Goal: Information Seeking & Learning: Understand process/instructions

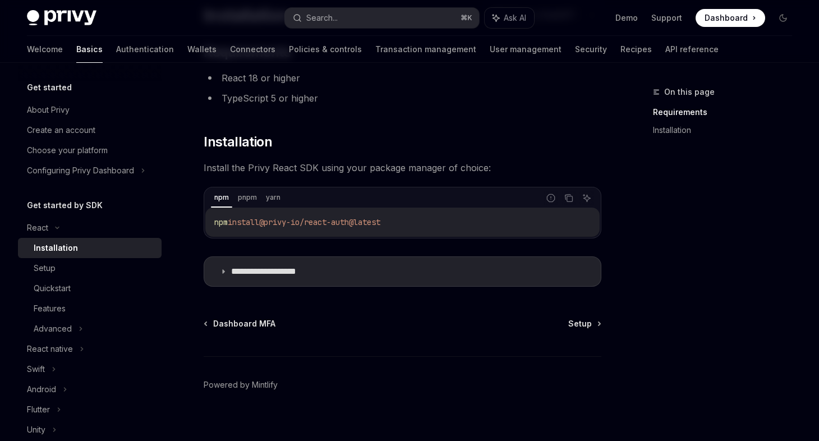
scroll to position [96, 0]
click at [254, 172] on span "Install the Privy React SDK using your package manager of choice:" at bounding box center [403, 170] width 398 height 16
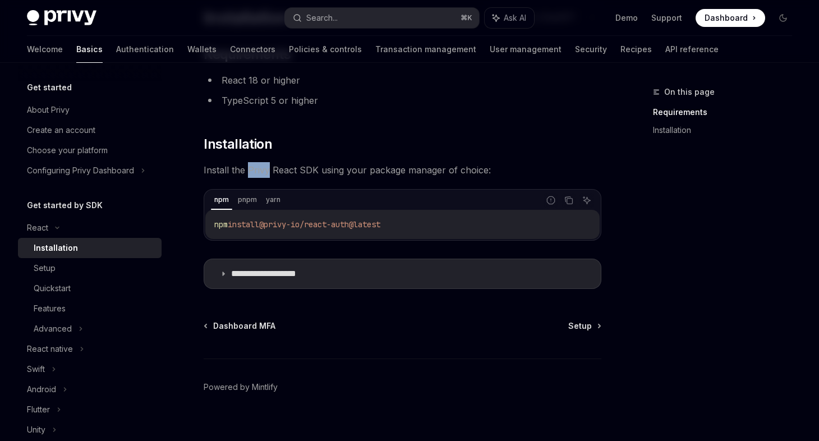
click at [254, 172] on span "Install the Privy React SDK using your package manager of choice:" at bounding box center [403, 170] width 398 height 16
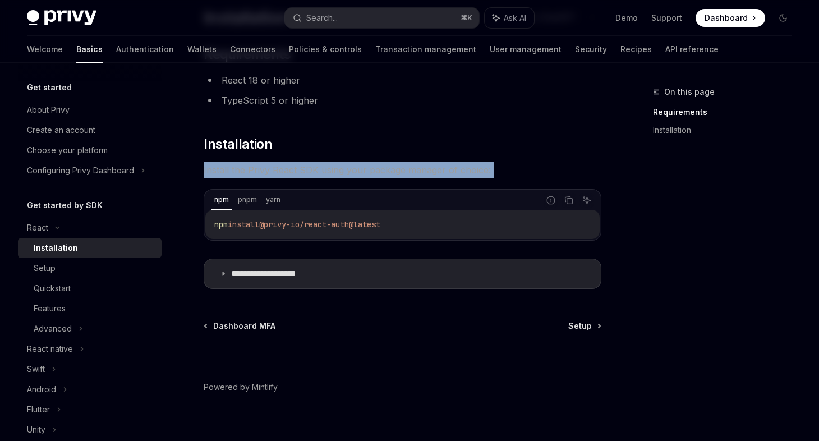
click at [254, 172] on span "Install the Privy React SDK using your package manager of choice:" at bounding box center [403, 170] width 398 height 16
click at [319, 171] on span "Install the Privy React SDK using your package manager of choice:" at bounding box center [403, 170] width 398 height 16
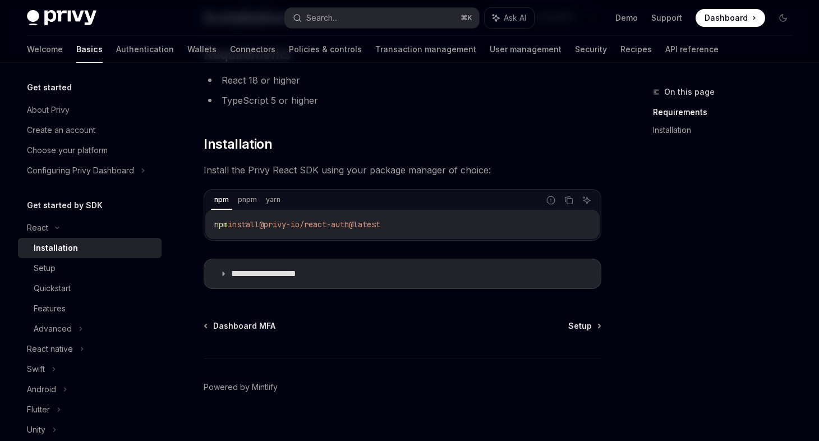
click at [329, 171] on span "Install the Privy React SDK using your package manager of choice:" at bounding box center [403, 170] width 398 height 16
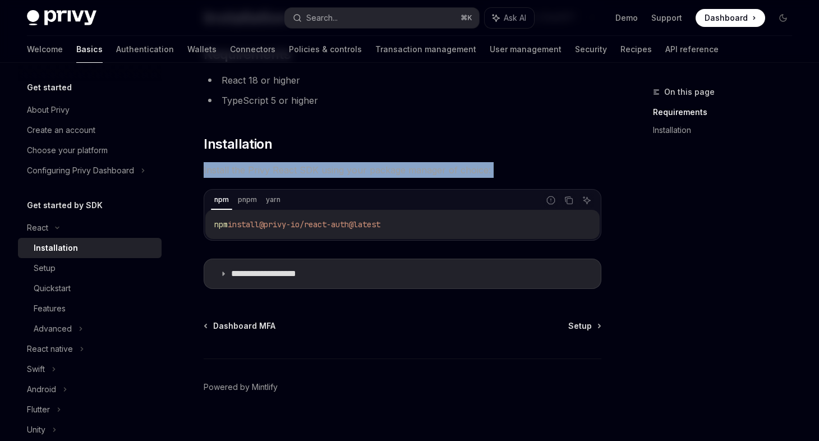
click at [329, 171] on span "Install the Privy React SDK using your package manager of choice:" at bounding box center [403, 170] width 398 height 16
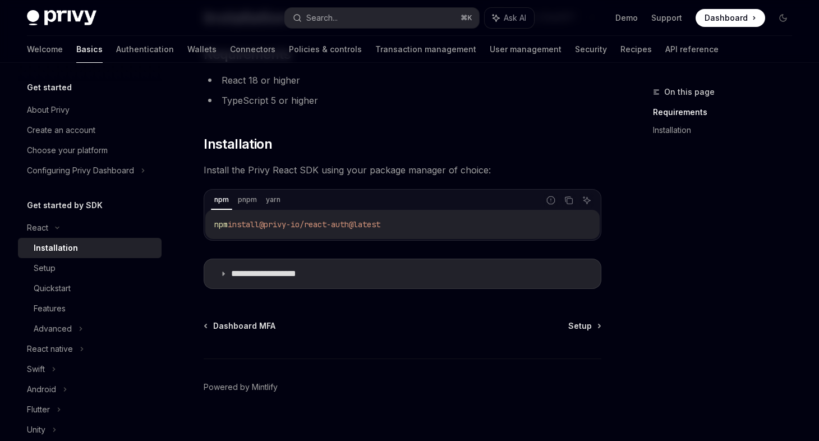
click at [343, 167] on span "Install the Privy React SDK using your package manager of choice:" at bounding box center [403, 170] width 398 height 16
click at [353, 168] on span "Install the Privy React SDK using your package manager of choice:" at bounding box center [403, 170] width 398 height 16
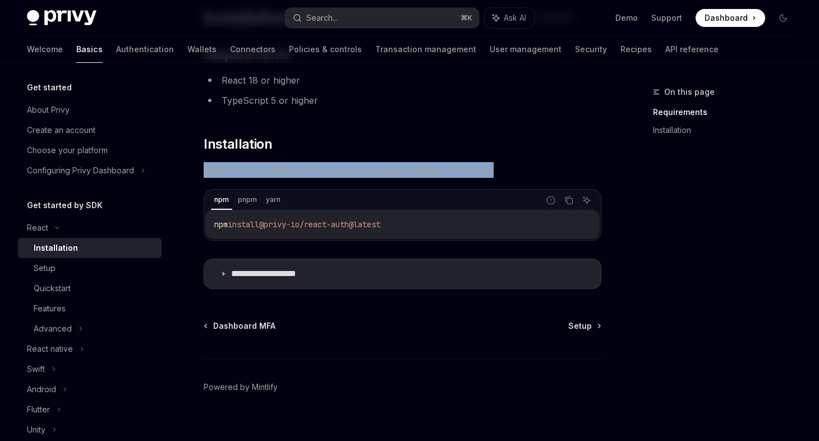
click at [353, 168] on span "Install the Privy React SDK using your package manager of choice:" at bounding box center [403, 170] width 398 height 16
click at [361, 174] on span "Install the Privy React SDK using your package manager of choice:" at bounding box center [403, 170] width 398 height 16
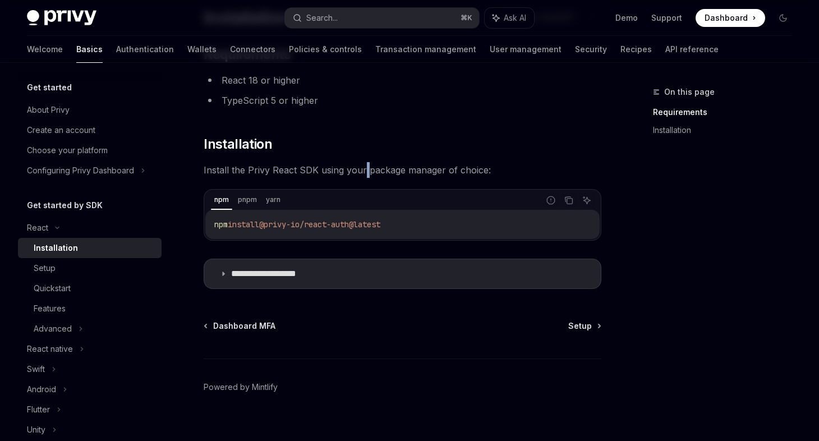
click at [361, 174] on span "Install the Privy React SDK using your package manager of choice:" at bounding box center [403, 170] width 398 height 16
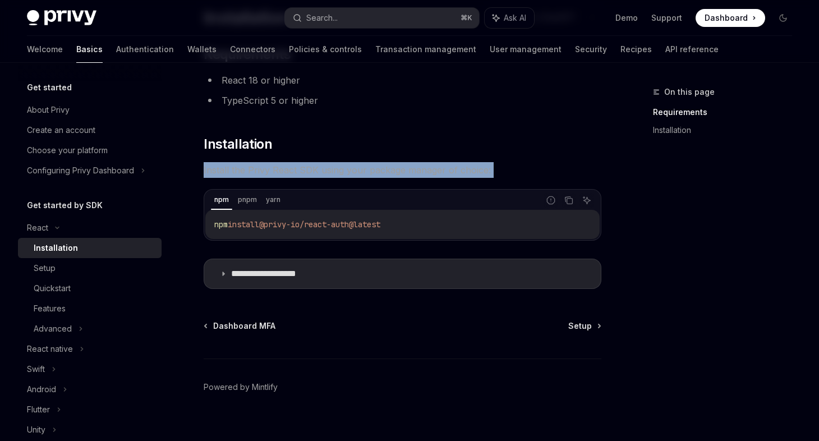
click at [361, 174] on span "Install the Privy React SDK using your package manager of choice:" at bounding box center [403, 170] width 398 height 16
click at [379, 165] on span "Install the Privy React SDK using your package manager of choice:" at bounding box center [403, 170] width 398 height 16
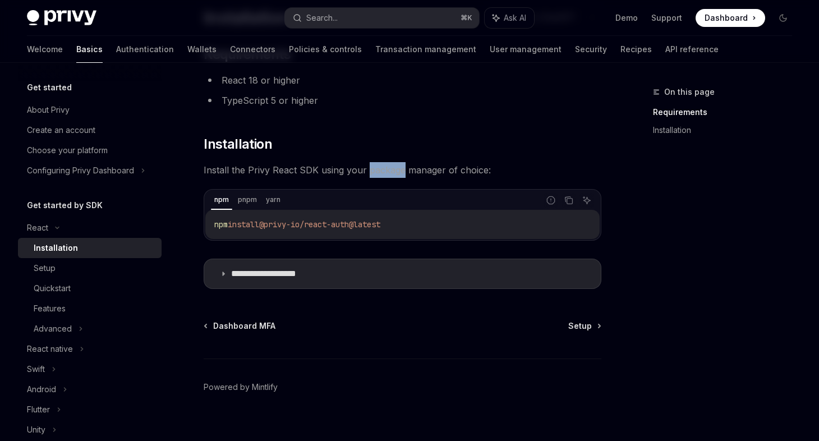
click at [379, 165] on span "Install the Privy React SDK using your package manager of choice:" at bounding box center [403, 170] width 398 height 16
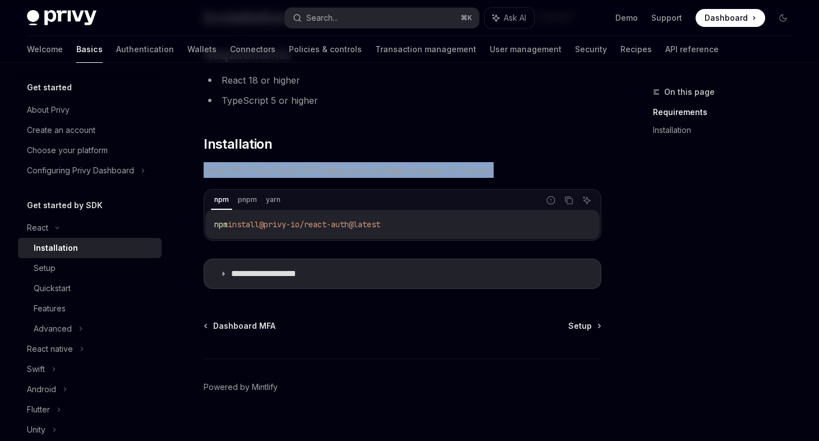
click at [379, 165] on span "Install the Privy React SDK using your package manager of choice:" at bounding box center [403, 170] width 398 height 16
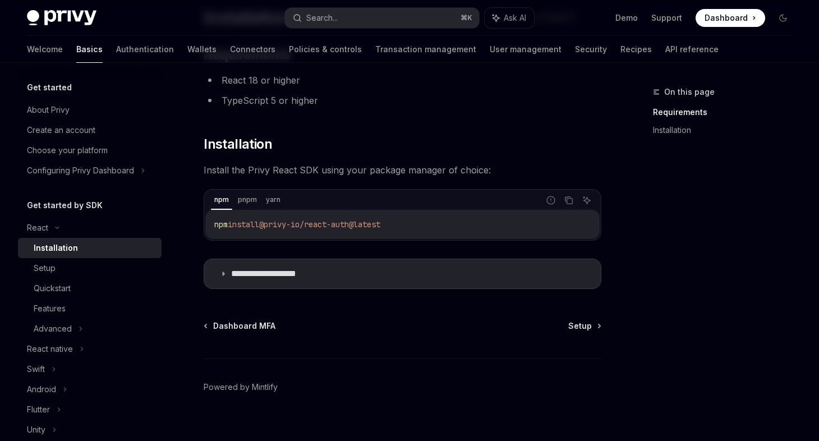
click at [427, 176] on span "Install the Privy React SDK using your package manager of choice:" at bounding box center [403, 170] width 398 height 16
click at [391, 162] on div "**********" at bounding box center [403, 166] width 398 height 243
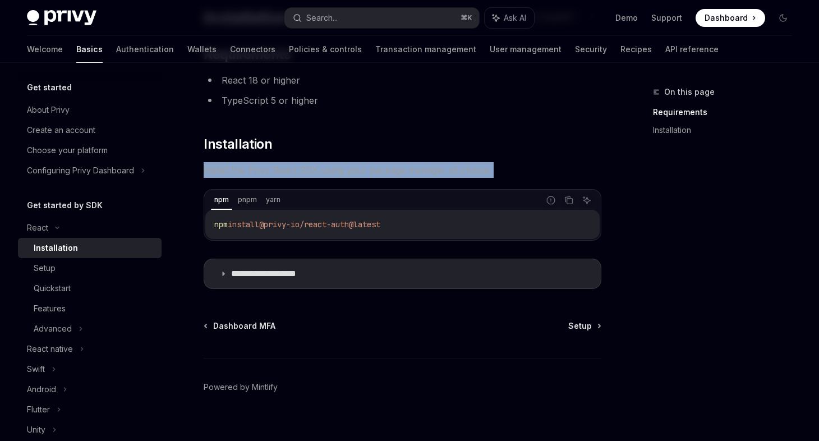
click at [391, 162] on div "**********" at bounding box center [403, 166] width 398 height 243
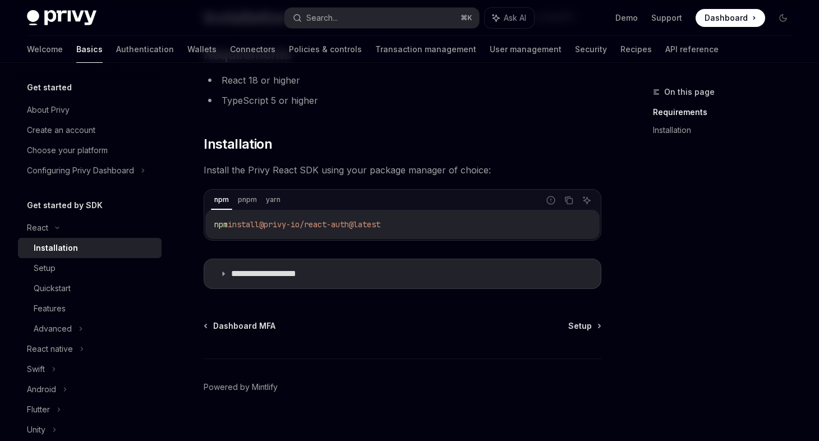
click at [381, 167] on span "Install the Privy React SDK using your package manager of choice:" at bounding box center [403, 170] width 398 height 16
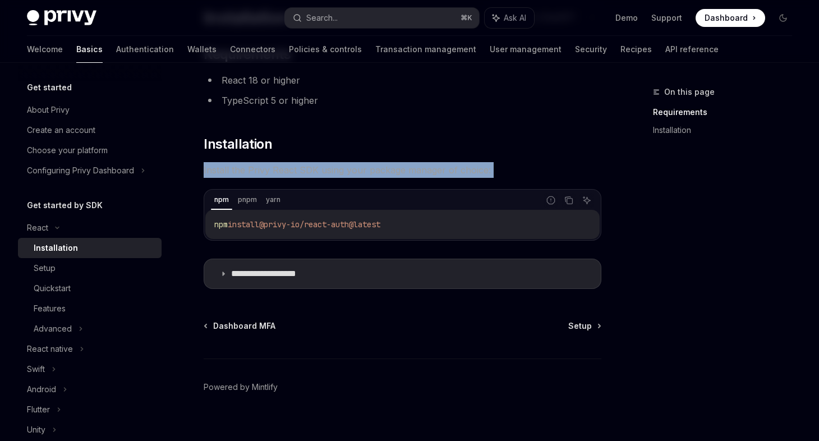
click at [381, 167] on span "Install the Privy React SDK using your package manager of choice:" at bounding box center [403, 170] width 398 height 16
click at [401, 165] on span "Install the Privy React SDK using your package manager of choice:" at bounding box center [403, 170] width 398 height 16
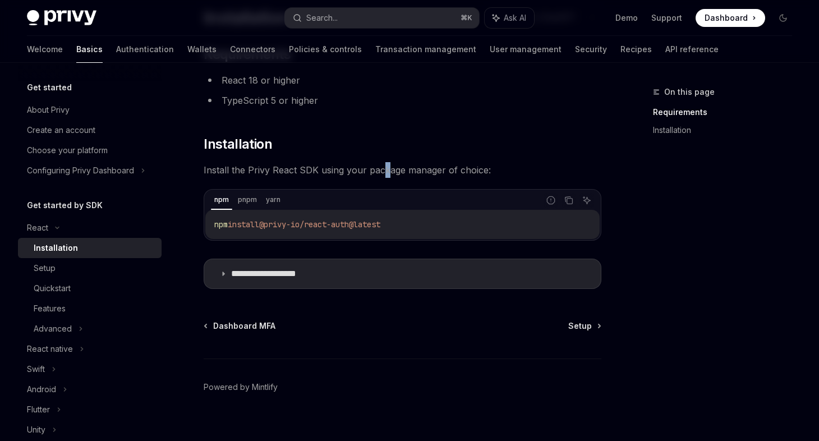
click at [383, 172] on span "Install the Privy React SDK using your package manager of choice:" at bounding box center [403, 170] width 398 height 16
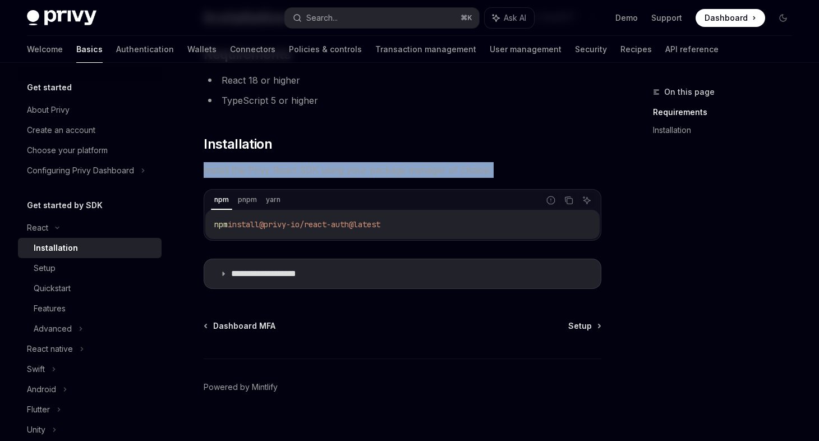
click at [383, 173] on span "Install the Privy React SDK using your package manager of choice:" at bounding box center [403, 170] width 398 height 16
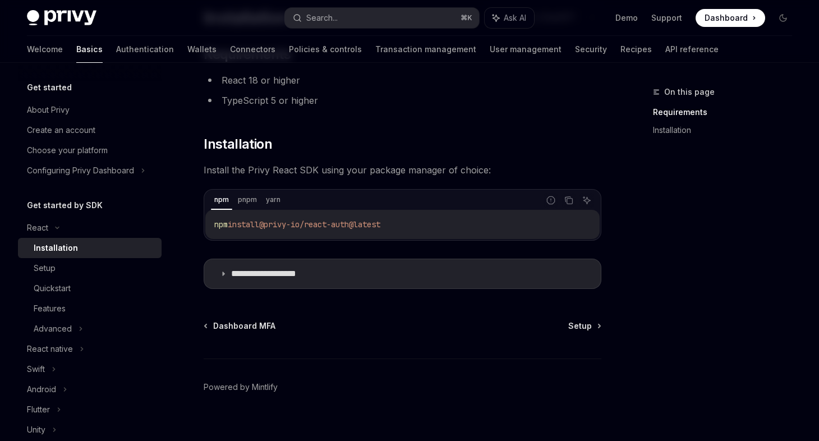
click at [678, 204] on div "On this page Requirements Installation" at bounding box center [715, 263] width 171 height 356
click at [228, 269] on summary "**********" at bounding box center [402, 273] width 397 height 29
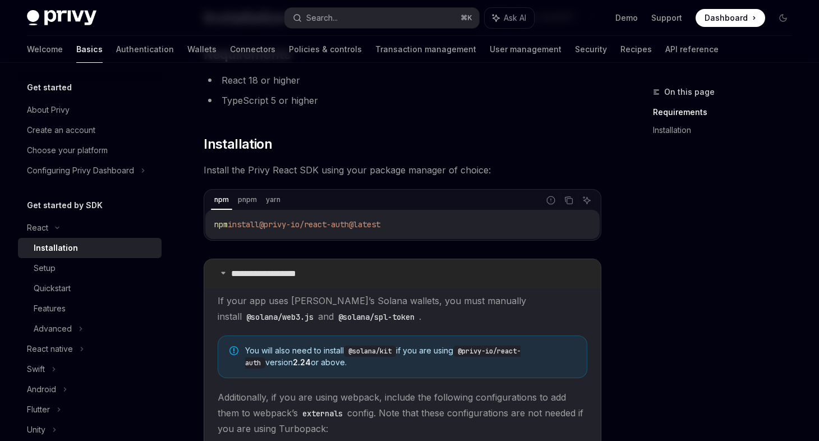
click at [221, 273] on icon at bounding box center [223, 272] width 7 height 7
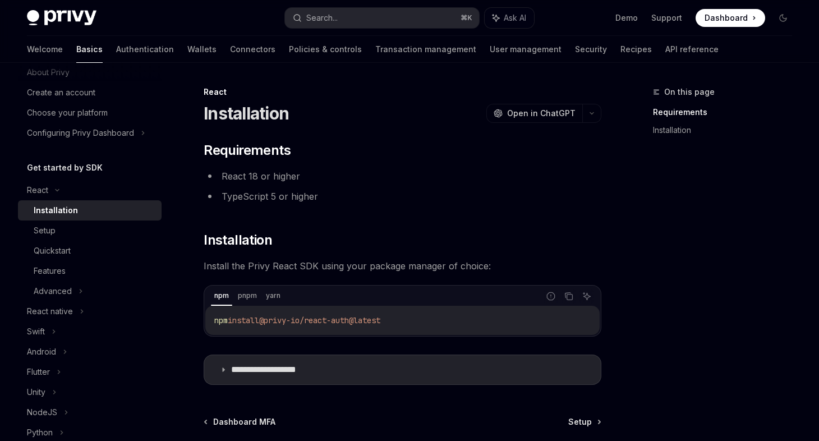
scroll to position [111, 0]
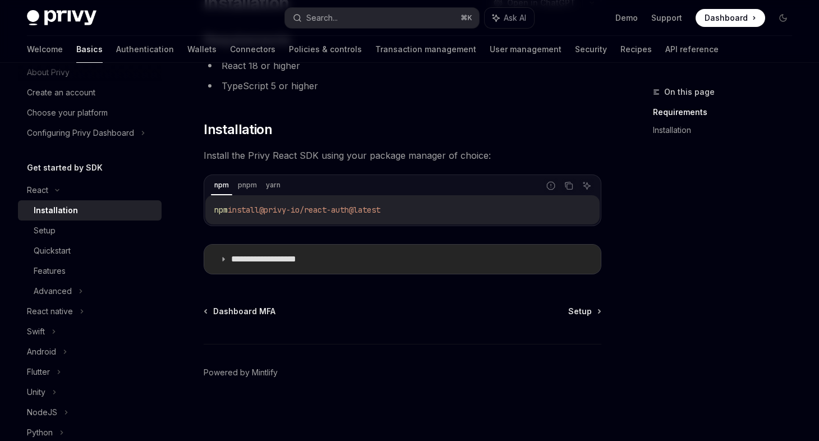
click at [252, 257] on p "**********" at bounding box center [277, 259] width 92 height 11
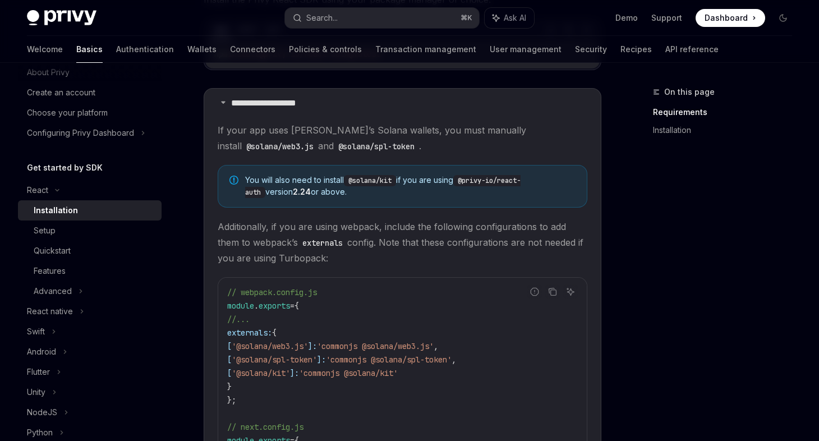
scroll to position [306, 0]
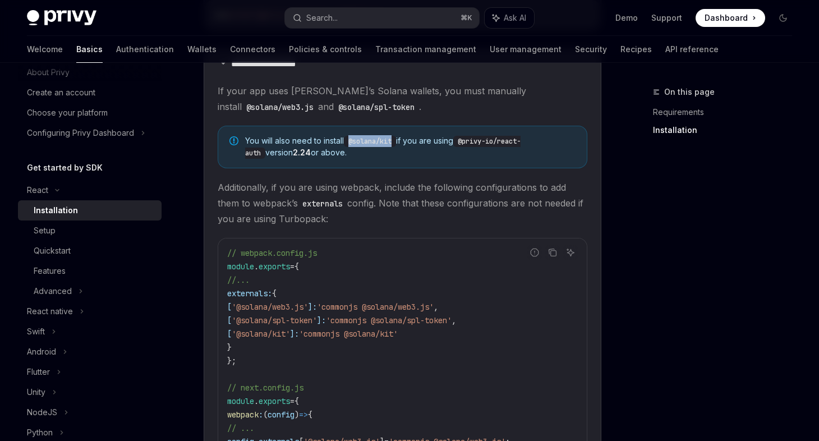
drag, startPoint x: 398, startPoint y: 140, endPoint x: 351, endPoint y: 140, distance: 47.1
click at [351, 140] on code "@solana/kit" at bounding box center [370, 141] width 52 height 11
copy code "@solana/kit"
